Goal: Information Seeking & Learning: Learn about a topic

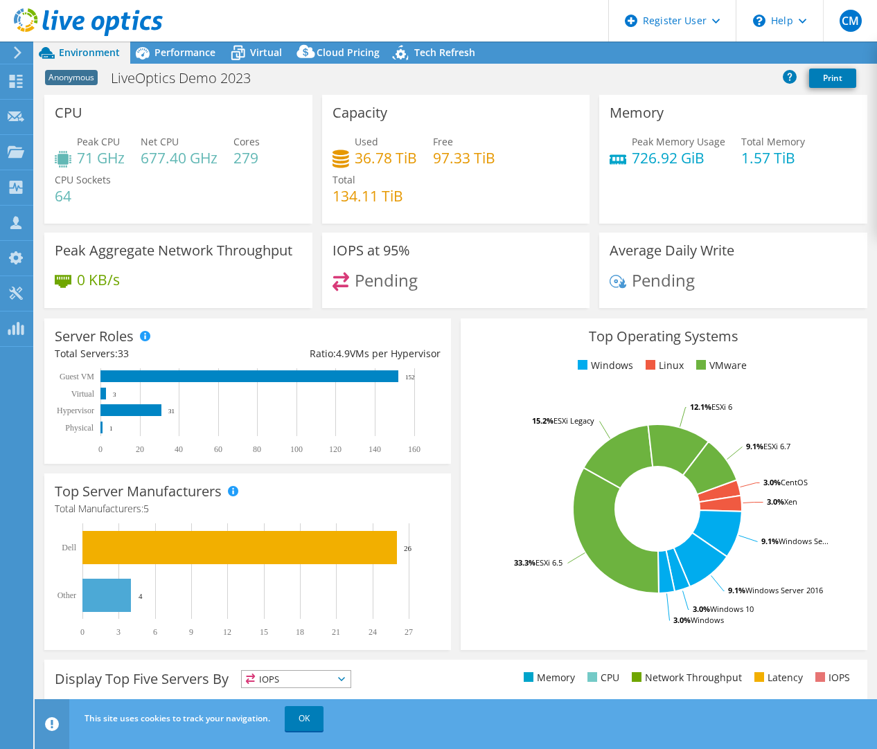
select select "USD"
select select "USEast"
select select "GBP"
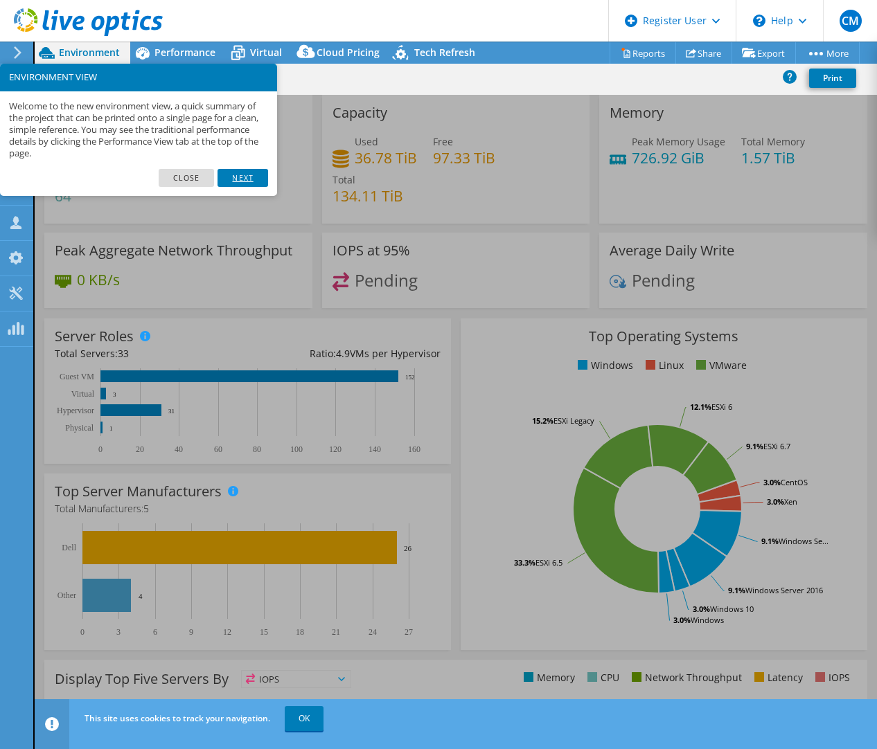
click at [244, 170] on link "Next" at bounding box center [242, 178] width 50 height 18
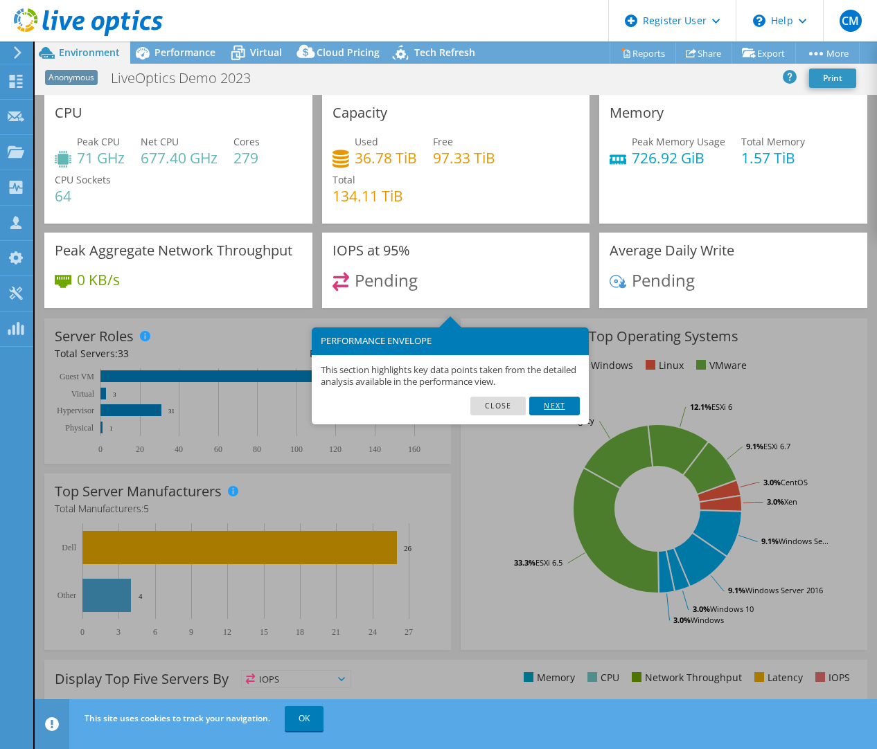
click at [550, 411] on link "Next" at bounding box center [554, 406] width 50 height 18
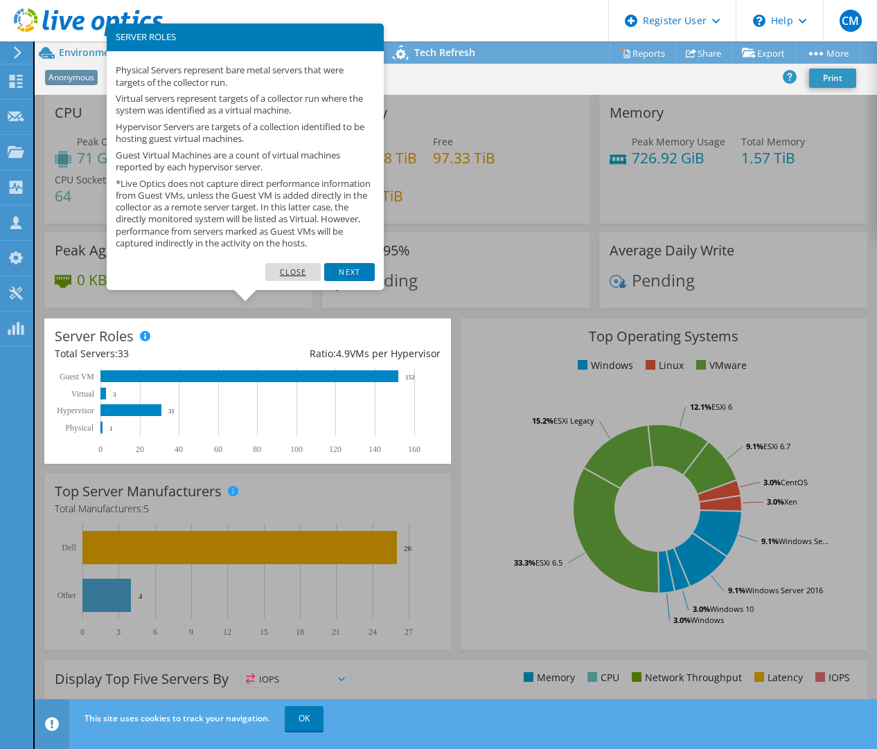
click at [296, 279] on link "Close" at bounding box center [293, 272] width 56 height 18
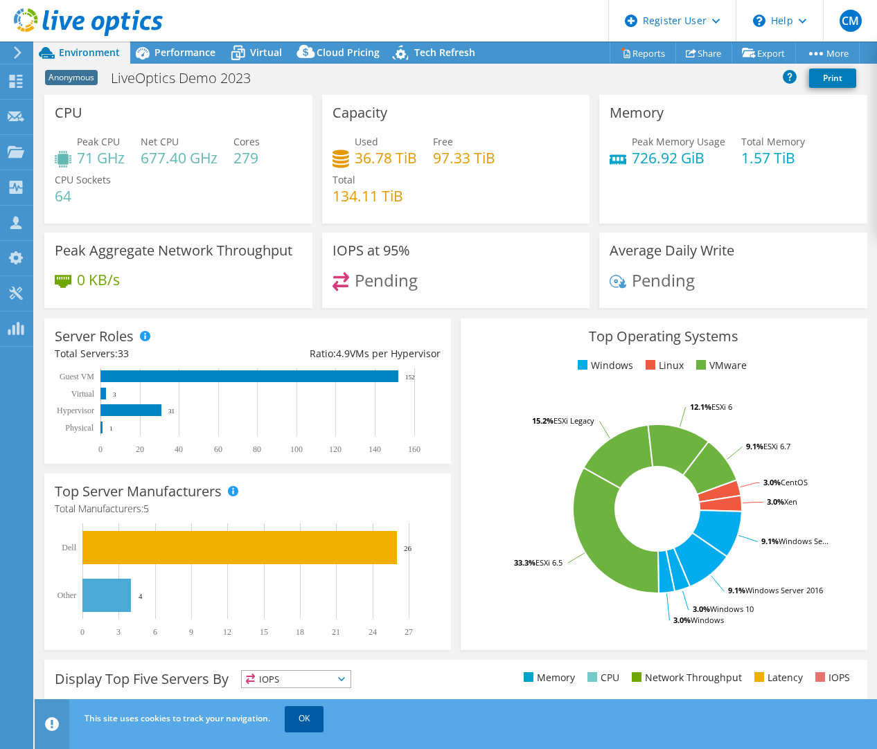
click at [301, 729] on link "OK" at bounding box center [304, 718] width 39 height 25
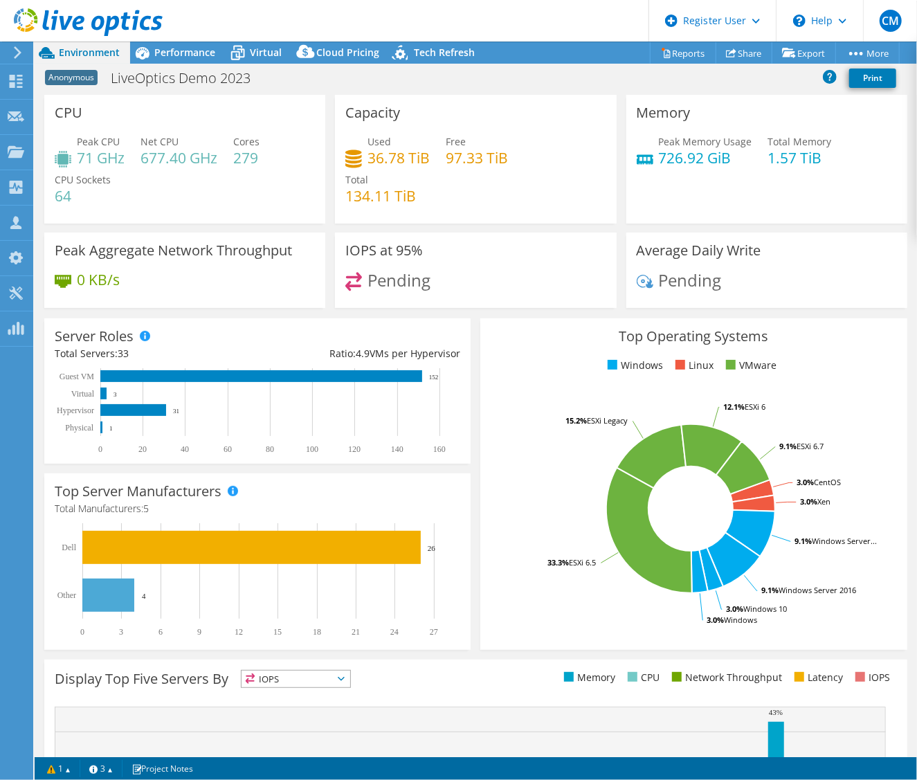
click at [18, 51] on use at bounding box center [18, 52] width 8 height 12
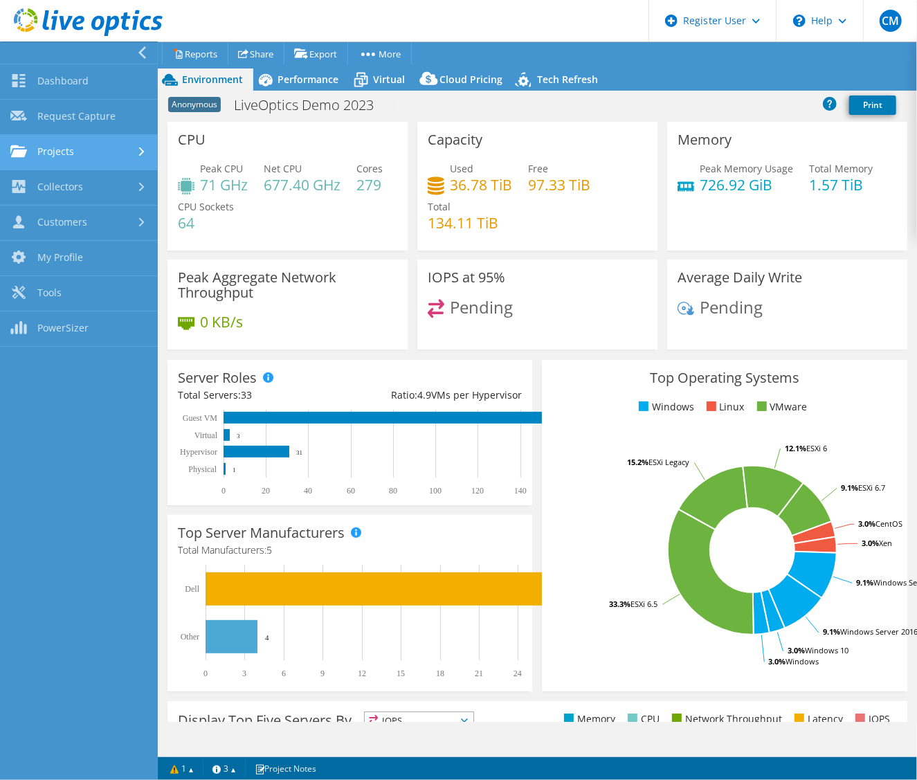
click at [66, 156] on link "Projects" at bounding box center [79, 152] width 158 height 35
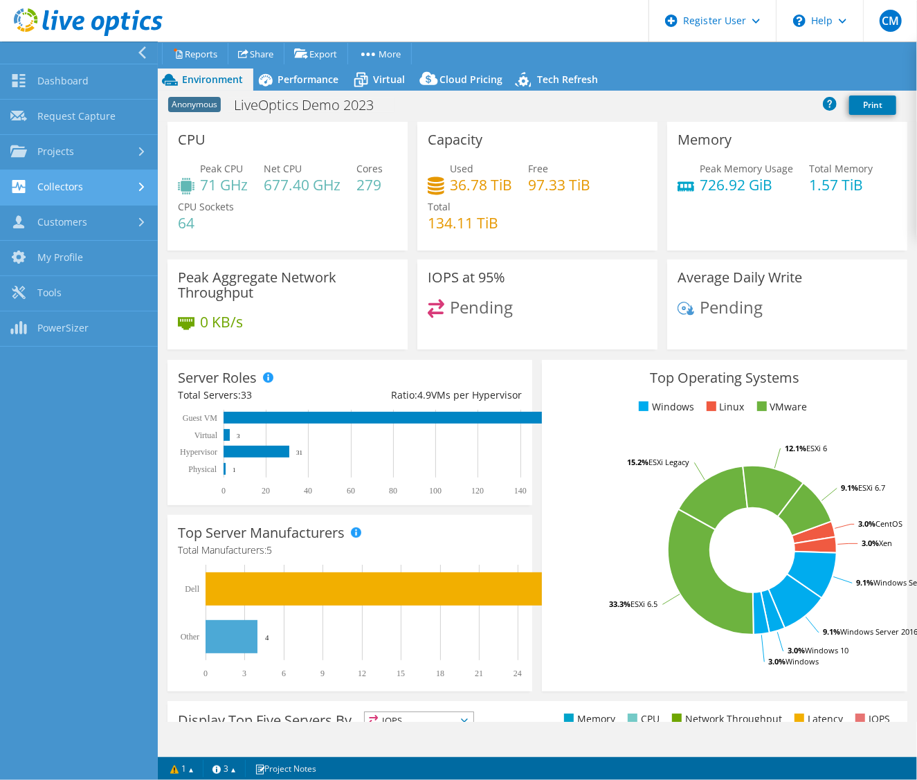
click at [68, 199] on link "Collectors" at bounding box center [79, 187] width 158 height 35
click at [65, 186] on link "Collectors" at bounding box center [79, 187] width 158 height 35
click at [63, 226] on link "Customers" at bounding box center [79, 223] width 158 height 35
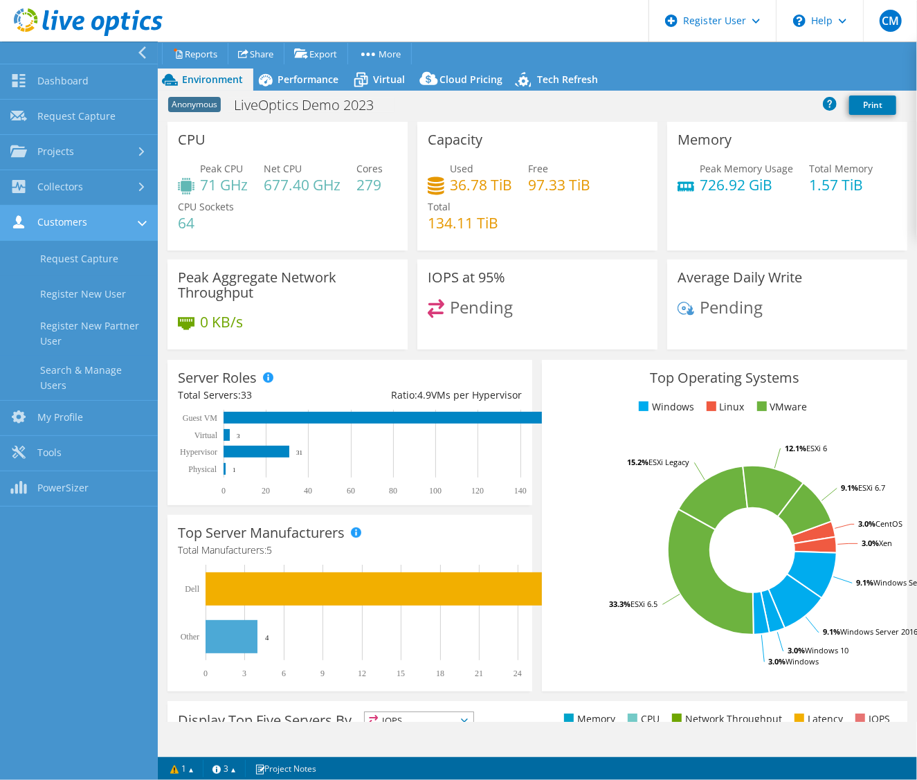
click at [63, 226] on link "Customers" at bounding box center [79, 223] width 158 height 35
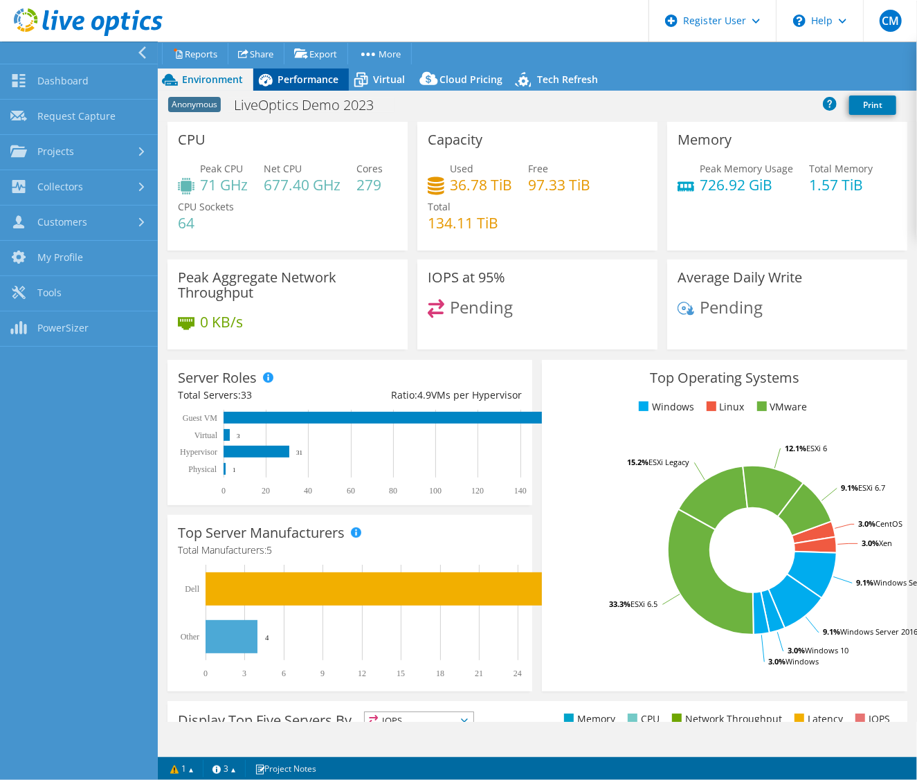
click at [298, 73] on span "Performance" at bounding box center [308, 79] width 61 height 13
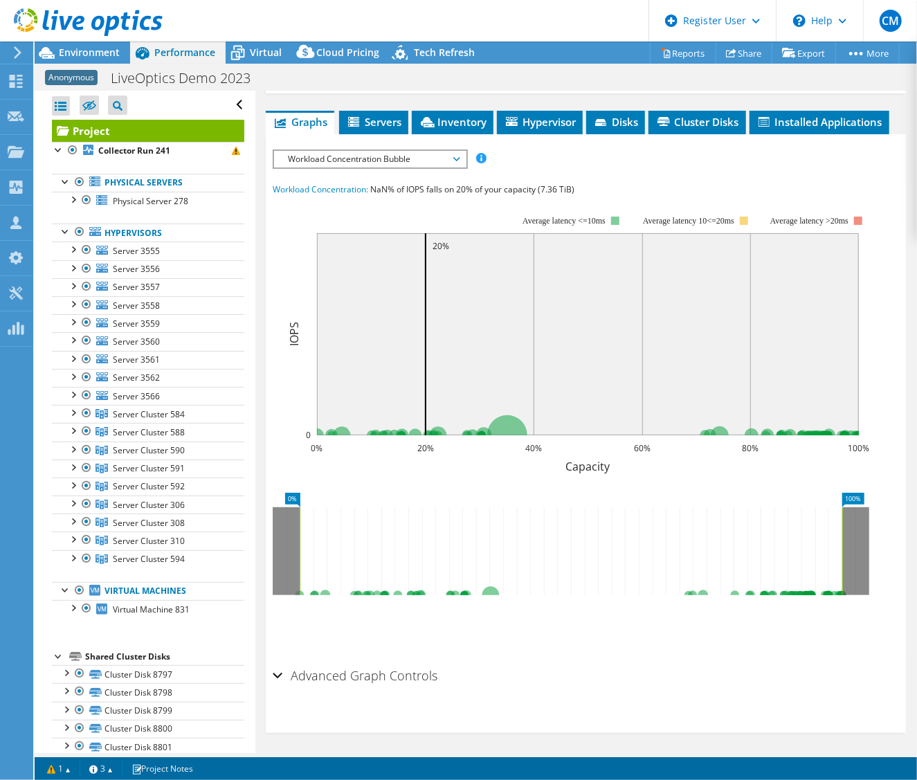
scroll to position [298, 0]
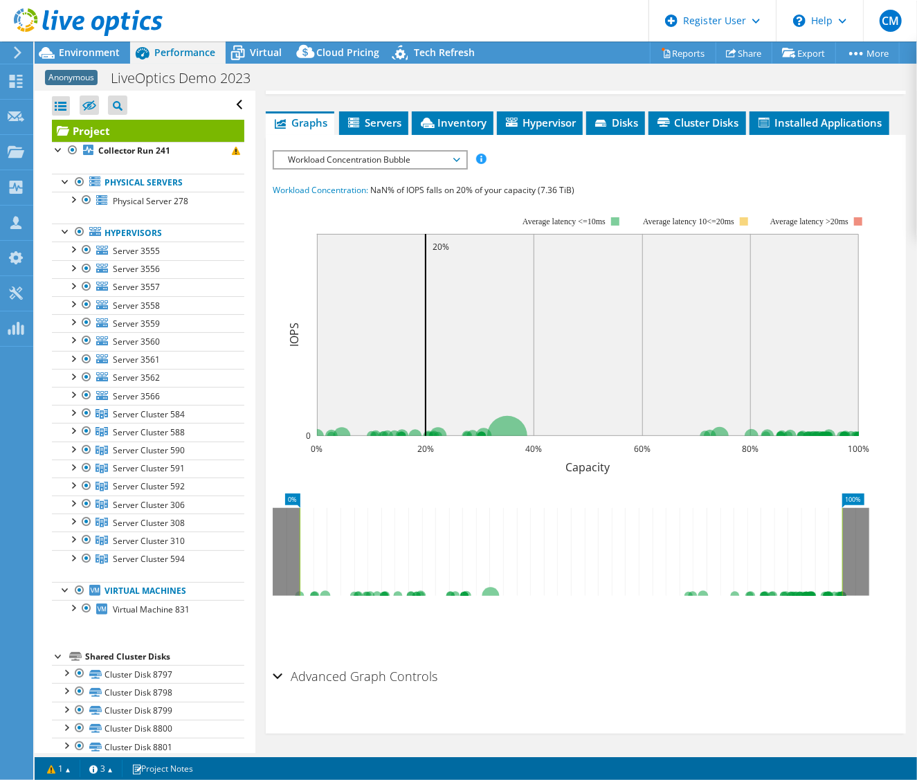
click at [266, 546] on section "IOPS Disk Throughput IO Size Latency Queue Depth CPU Percentage Memory Page Fau…" at bounding box center [586, 434] width 640 height 599
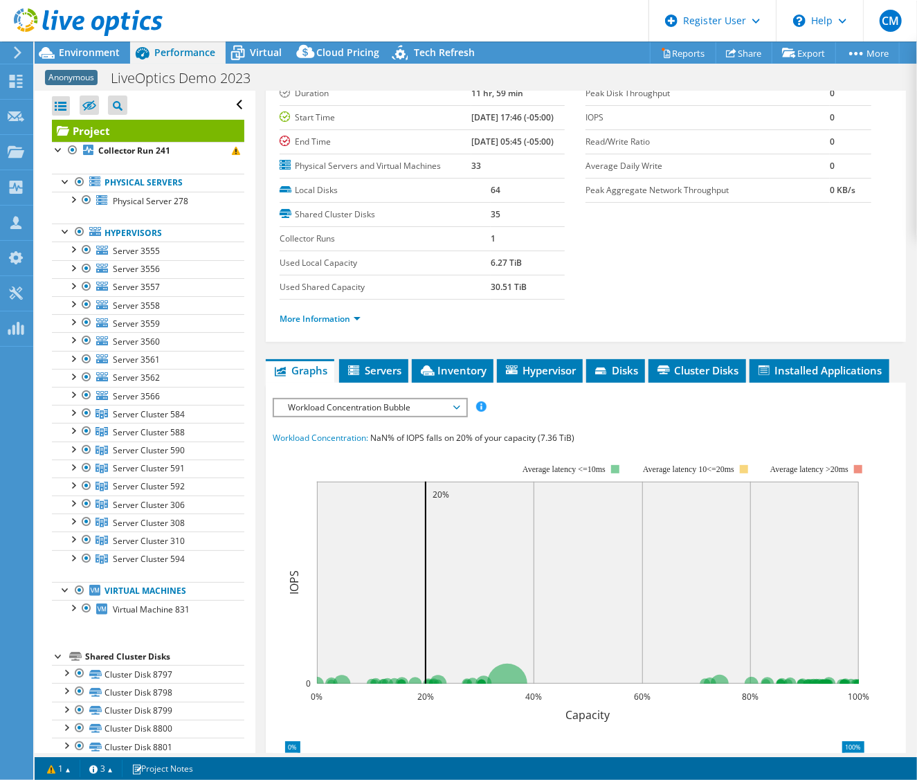
scroll to position [0, 0]
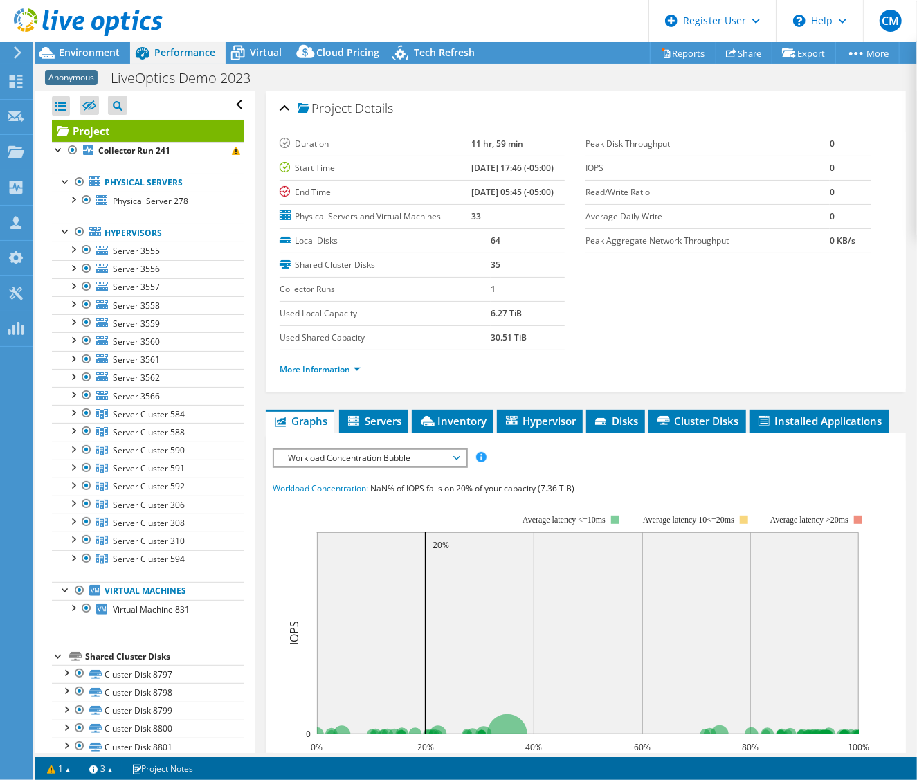
click at [523, 69] on div "Anonymous LiveOptics Demo 2023 Print" at bounding box center [476, 78] width 883 height 26
click at [75, 337] on div at bounding box center [73, 339] width 14 height 14
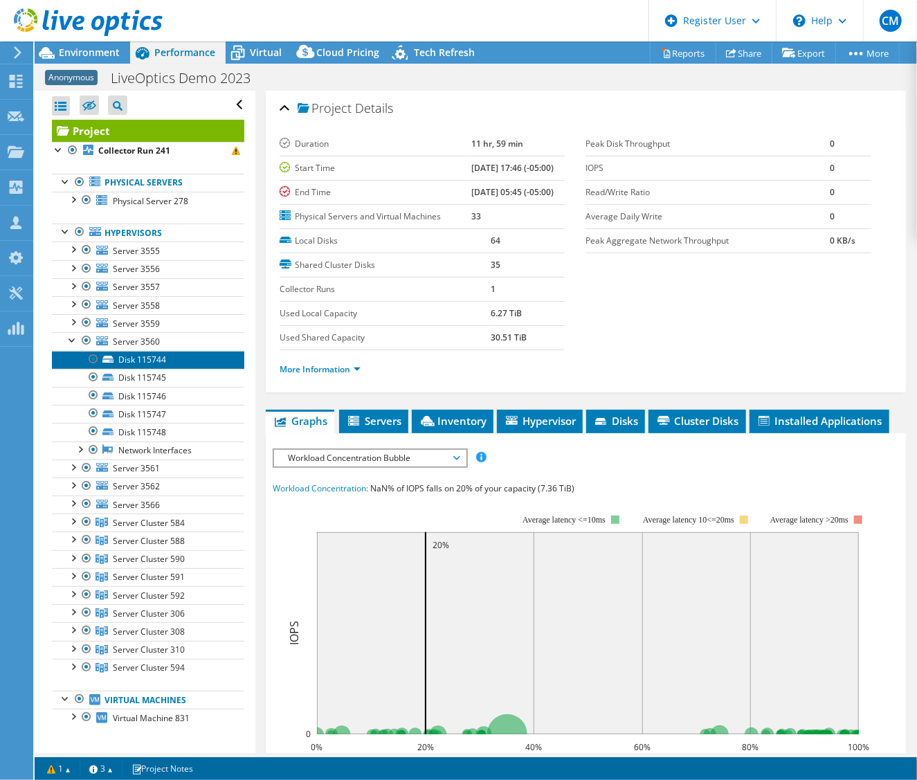
click at [132, 354] on link "Disk 115744" at bounding box center [148, 360] width 192 height 18
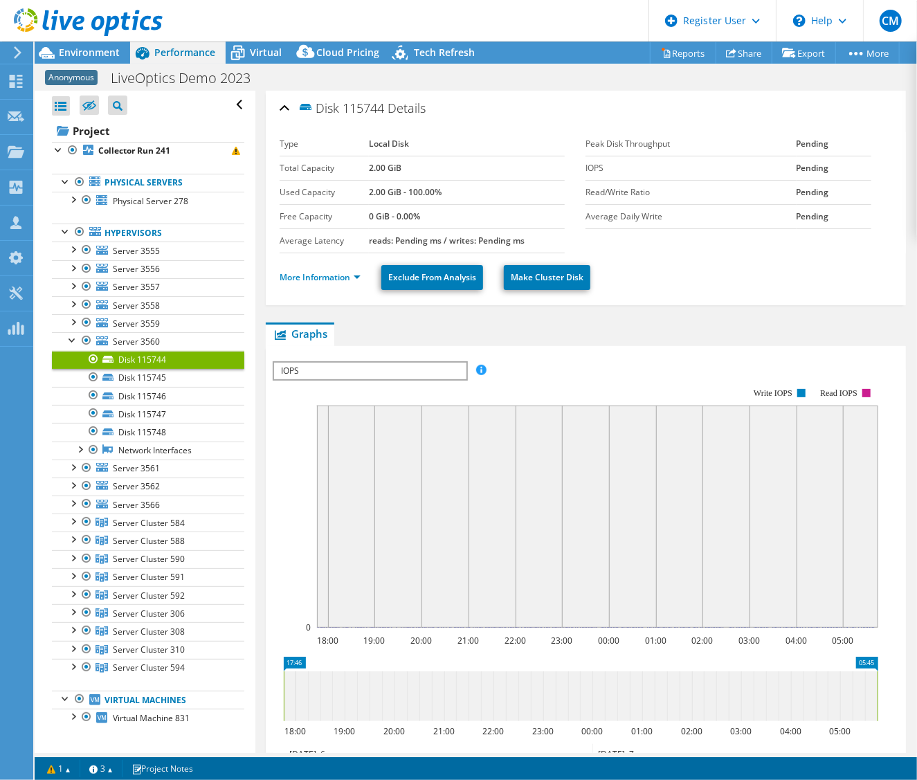
click at [345, 369] on span "IOPS" at bounding box center [370, 371] width 192 height 17
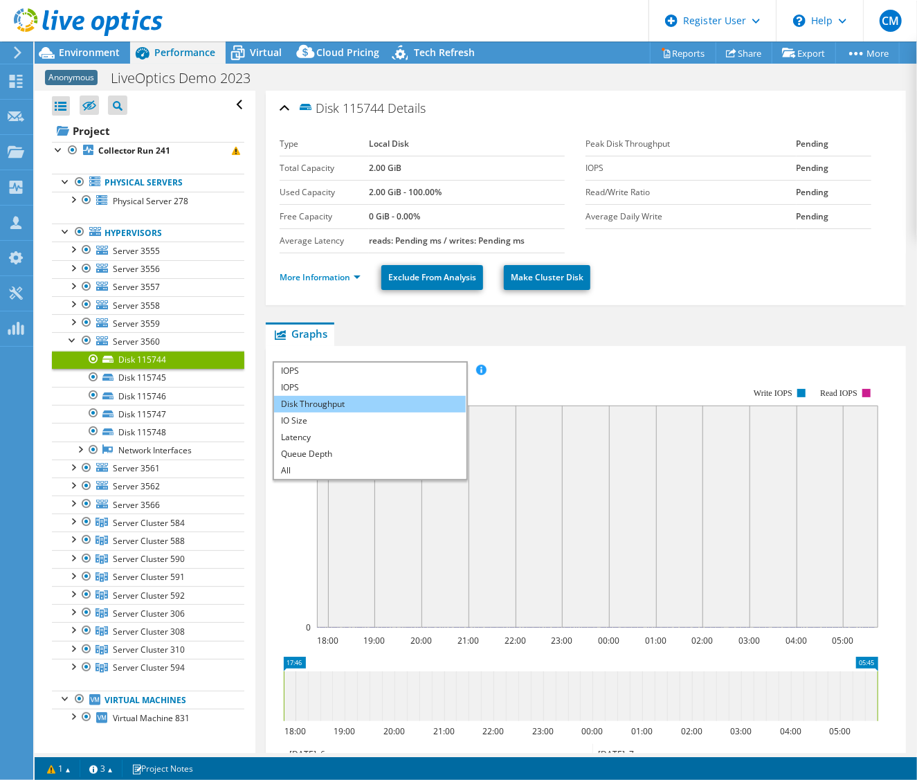
click at [321, 403] on li "Disk Throughput" at bounding box center [370, 404] width 192 height 17
